Goal: Transaction & Acquisition: Purchase product/service

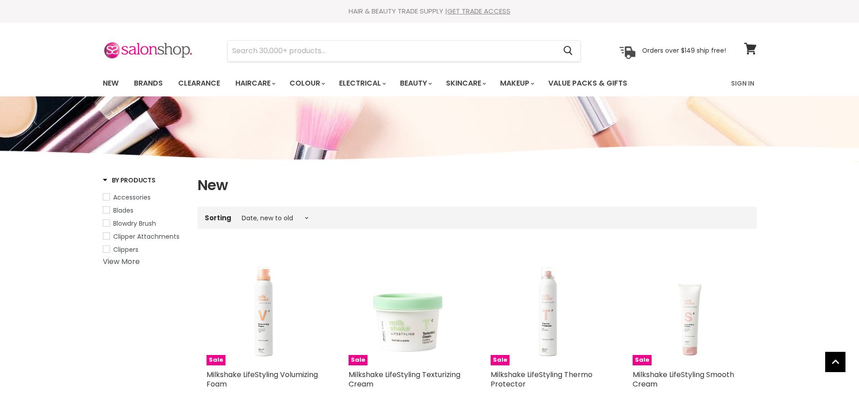
select select "created-descending"
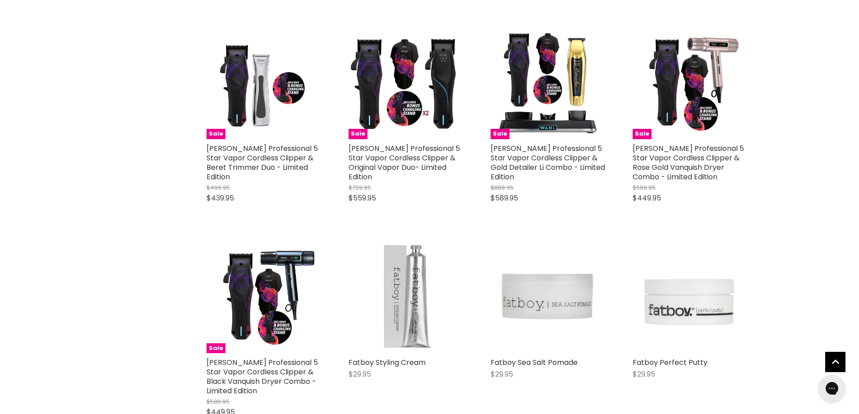
scroll to position [2082, 0]
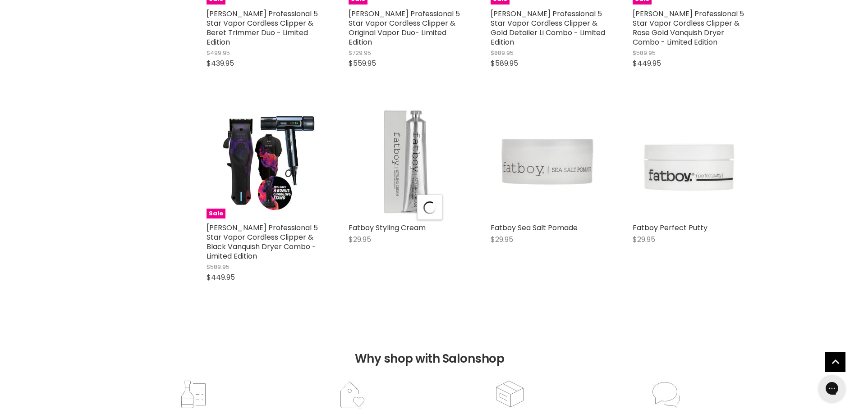
scroll to position [2307, 0]
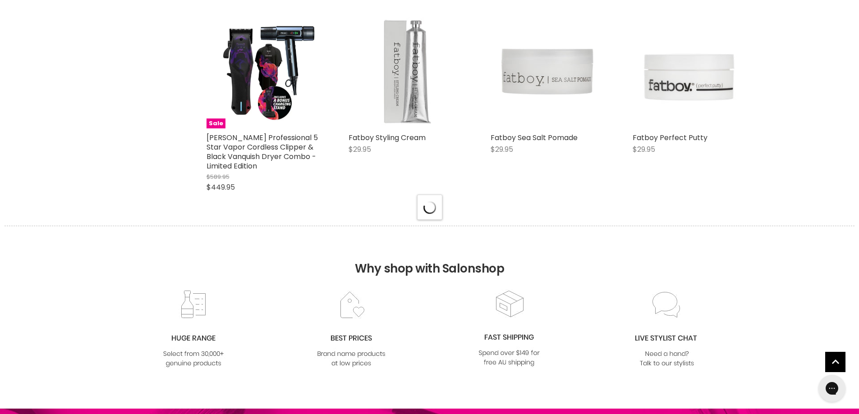
select select "created-descending"
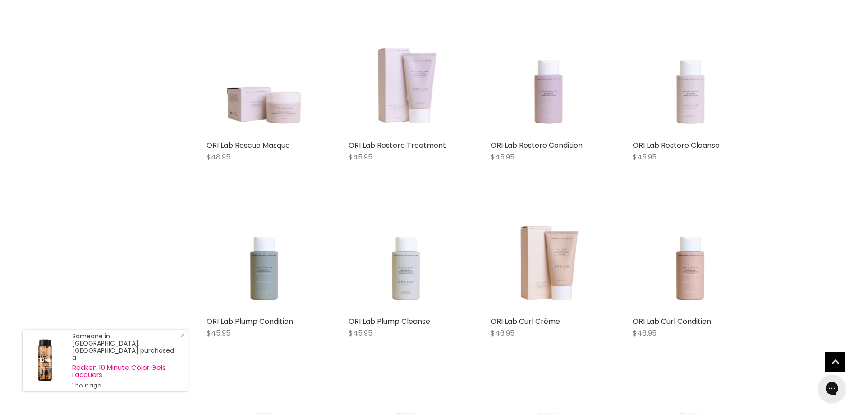
scroll to position [3480, 0]
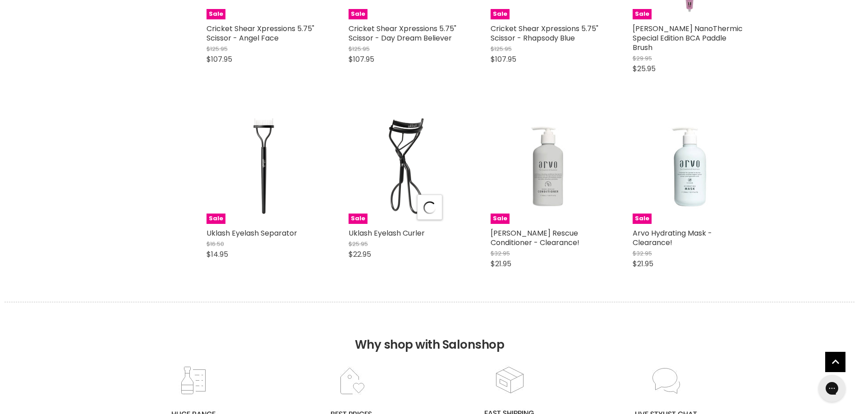
scroll to position [4517, 0]
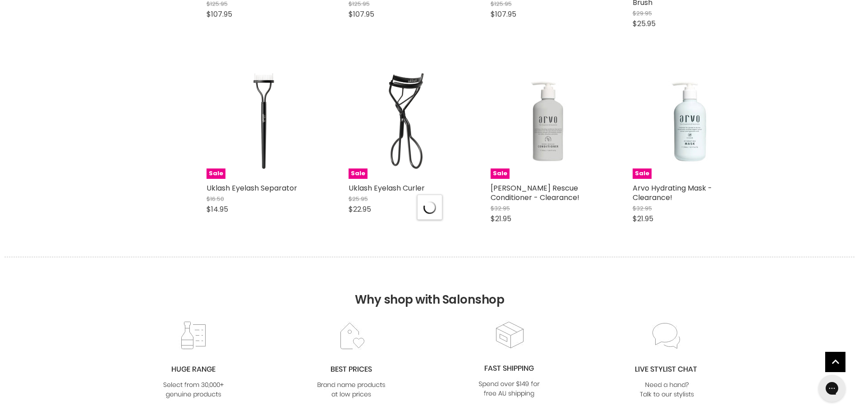
select select "created-descending"
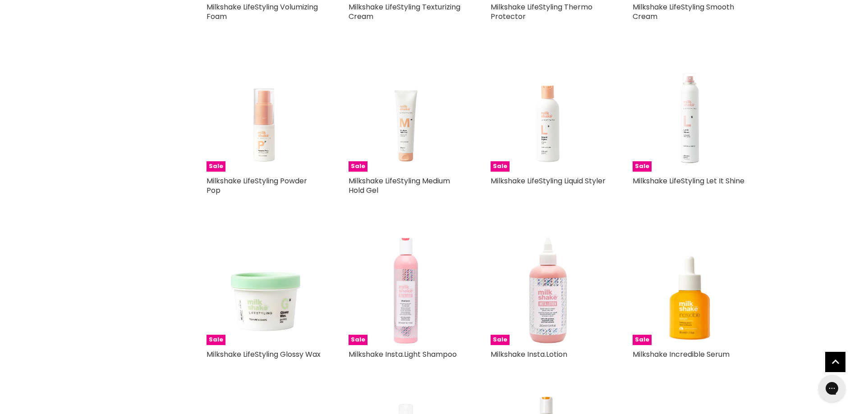
scroll to position [0, 0]
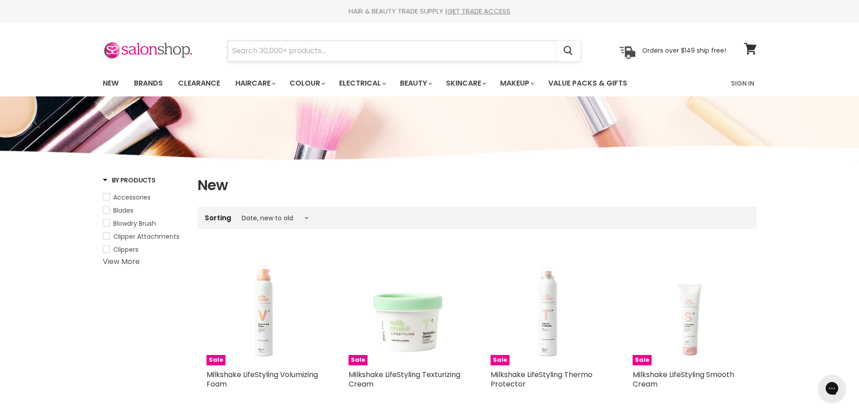
click at [337, 51] on input "Search" at bounding box center [392, 51] width 329 height 21
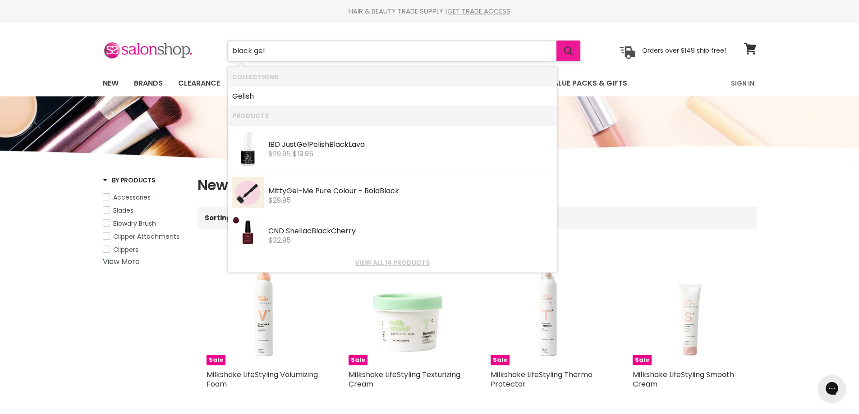
type input "black gel"
click at [570, 49] on icon "Search" at bounding box center [568, 50] width 9 height 9
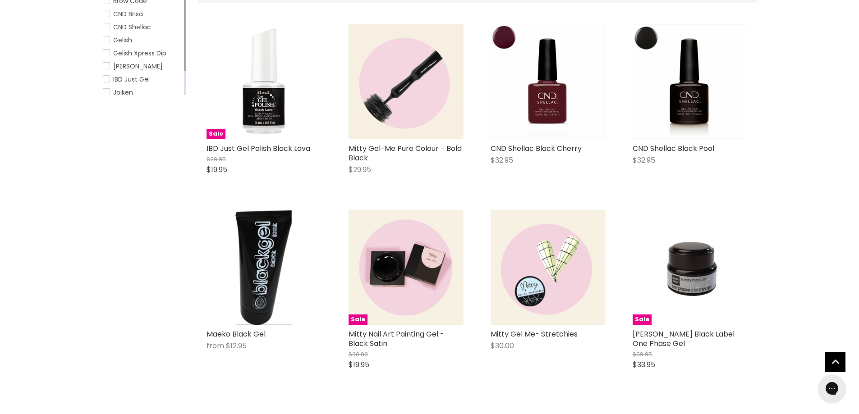
scroll to position [226, 0]
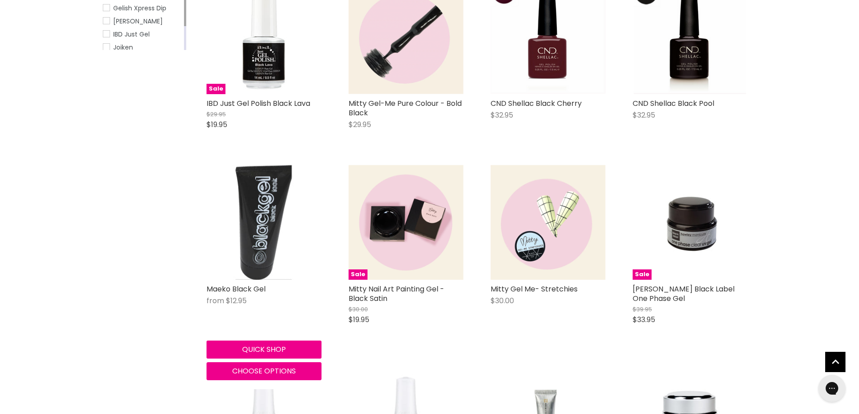
click at [271, 238] on img "Main content" at bounding box center [264, 222] width 76 height 115
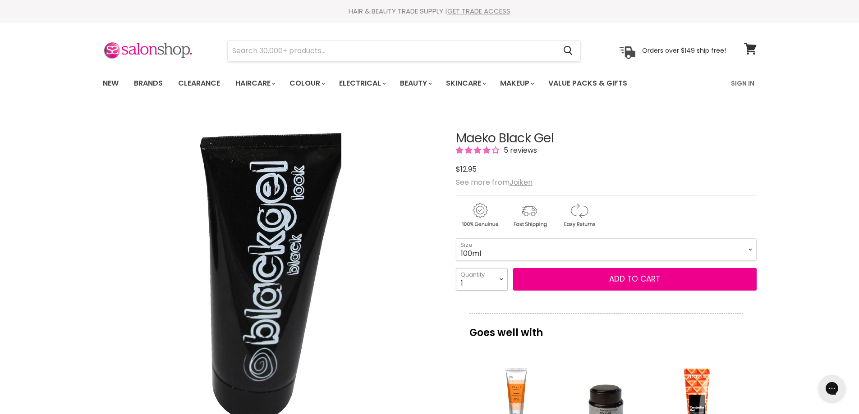
click at [503, 279] on select "1 2 3 4 5 6 7 8 9 10+" at bounding box center [482, 279] width 52 height 23
select select "4"
click at [456, 268] on select "1 2 3 4 5 6 7 8 9 10+" at bounding box center [482, 279] width 52 height 23
type input "4"
click at [613, 280] on span "Add to cart" at bounding box center [634, 279] width 51 height 11
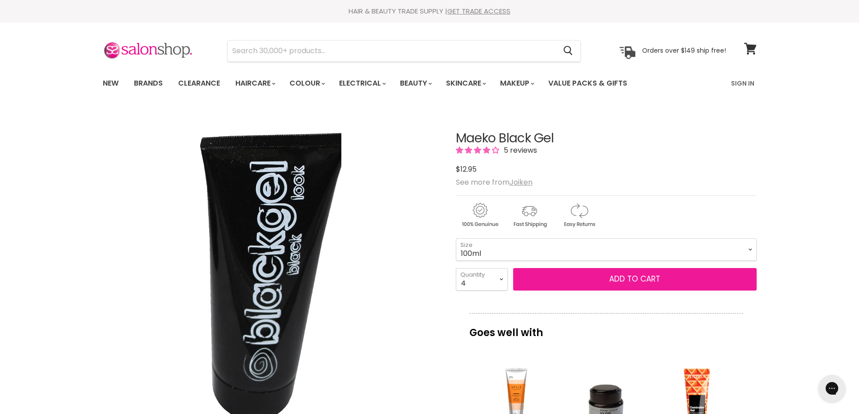
click at [619, 279] on span "Add to cart" at bounding box center [634, 279] width 51 height 11
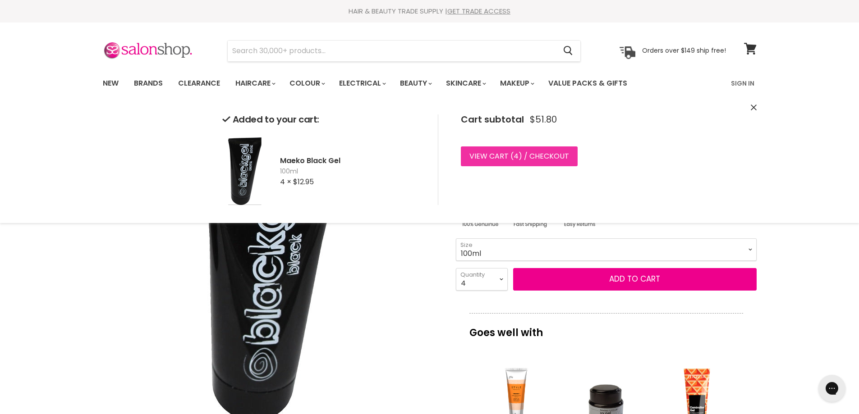
click at [550, 154] on link "View cart ( 4 ) / Checkout" at bounding box center [519, 157] width 117 height 20
